Goal: Navigation & Orientation: Find specific page/section

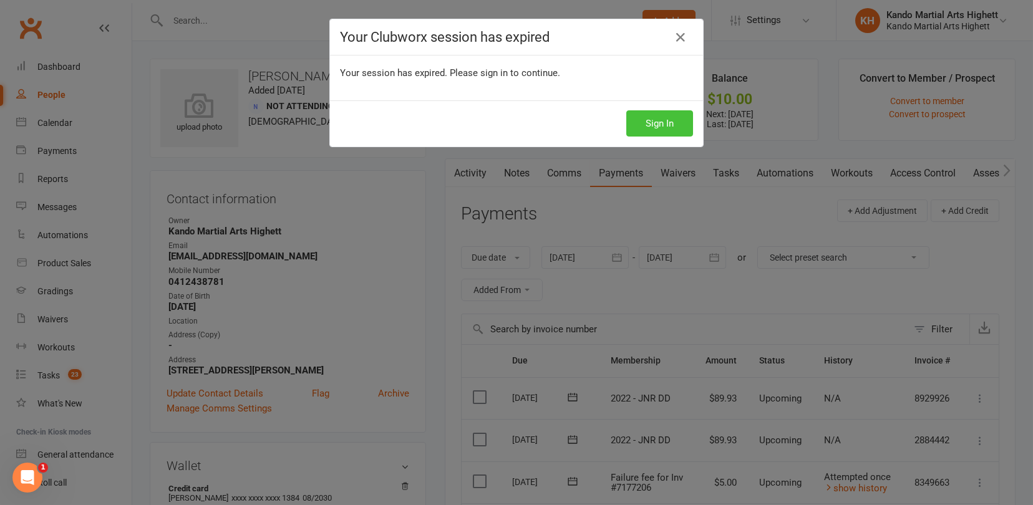
click at [659, 125] on button "Sign In" at bounding box center [659, 123] width 67 height 26
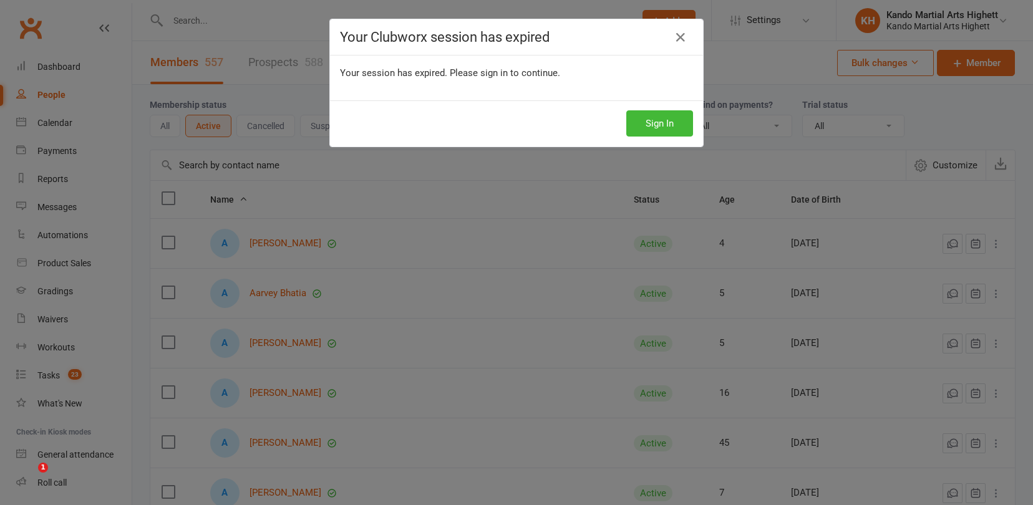
select select "100"
click at [650, 125] on button "Sign In" at bounding box center [659, 123] width 67 height 26
